Goal: Task Accomplishment & Management: Manage account settings

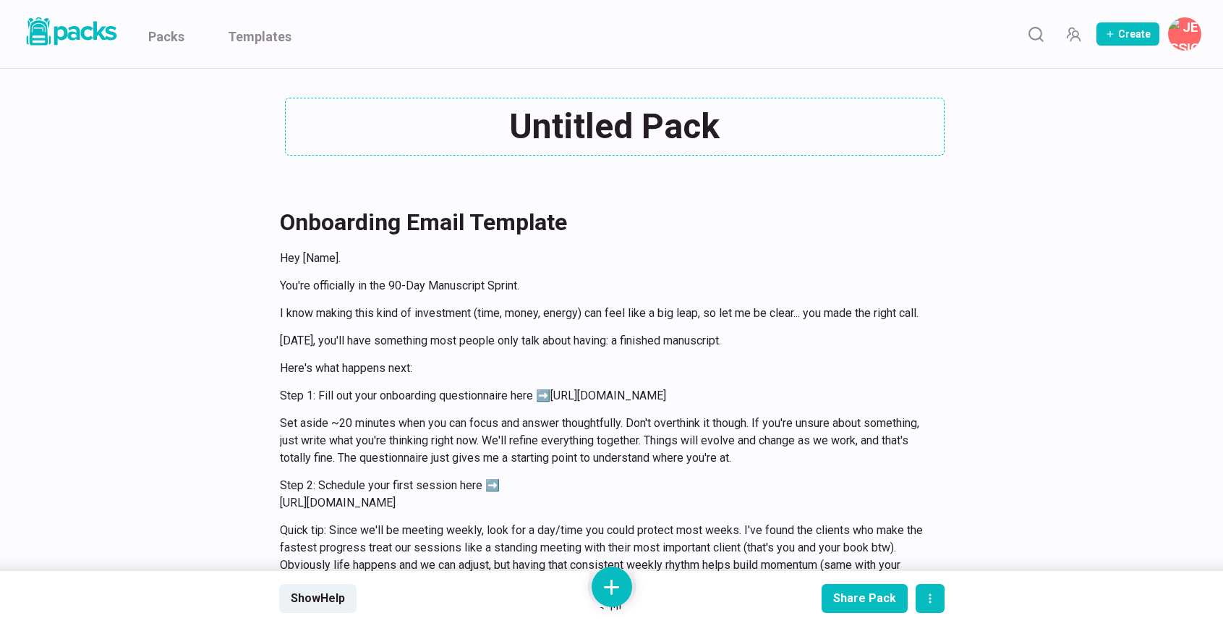
click at [590, 131] on div "Untitled Pack Untitled Pack" at bounding box center [611, 127] width 665 height 58
click at [644, 122] on div "90-Day 90-Day" at bounding box center [611, 126] width 665 height 56
click at [644, 122] on textarea "90-Day" at bounding box center [615, 127] width 660 height 58
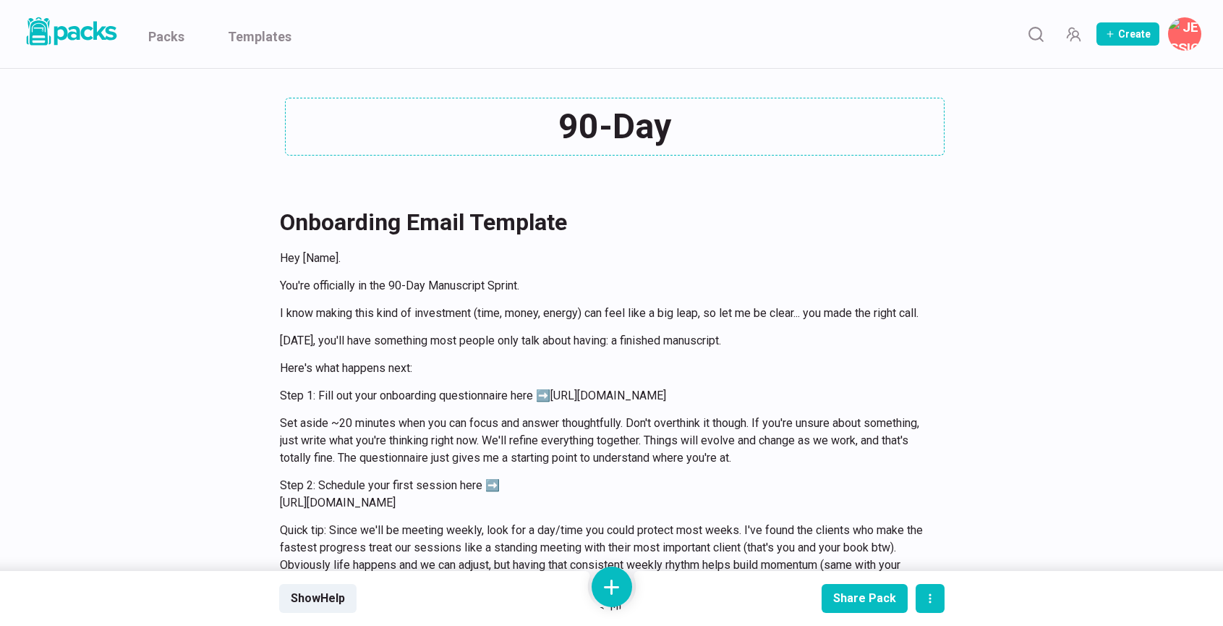
click at [644, 122] on textarea "90-Day" at bounding box center [615, 127] width 660 height 58
paste textarea "Manuscript Sprint"
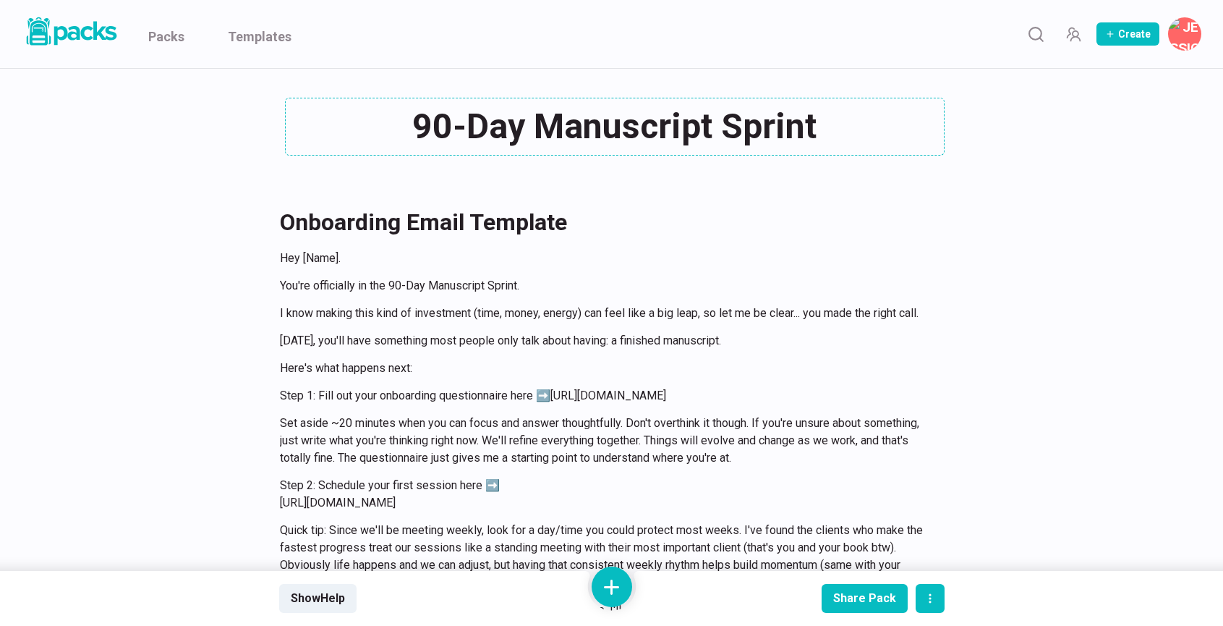
click at [809, 122] on div "90-Day Manuscript Sprint 90-Day Manuscript Sprint" at bounding box center [611, 126] width 665 height 56
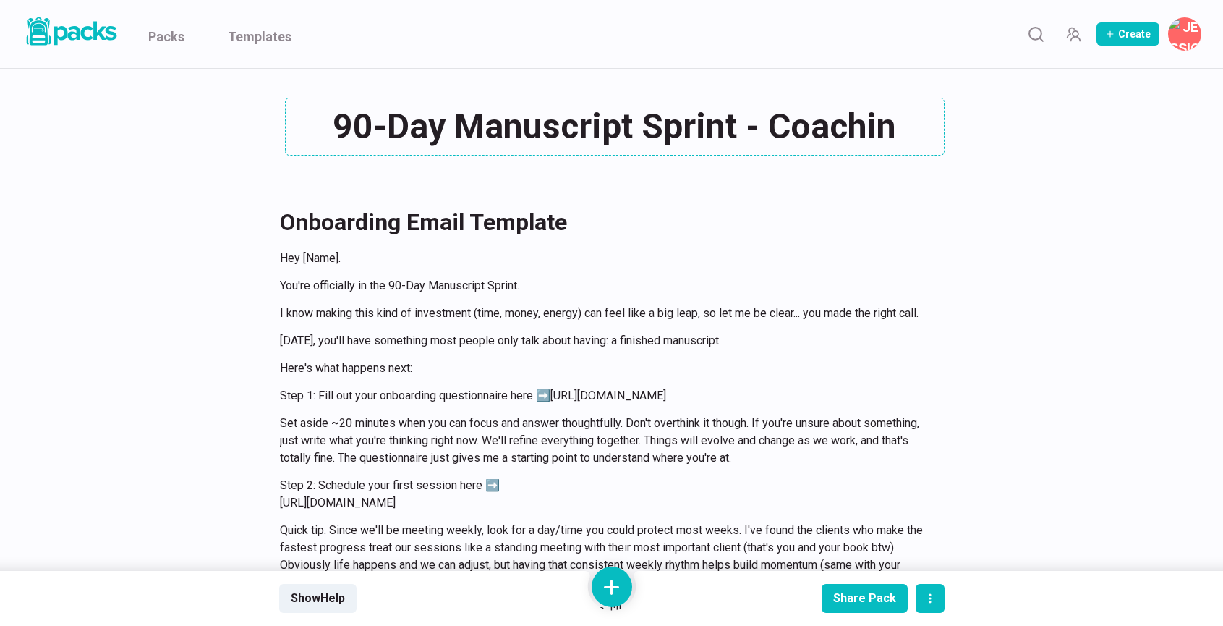
type textarea "90-Day Manuscript Sprint - Coaching"
